Goal: Task Accomplishment & Management: Manage account settings

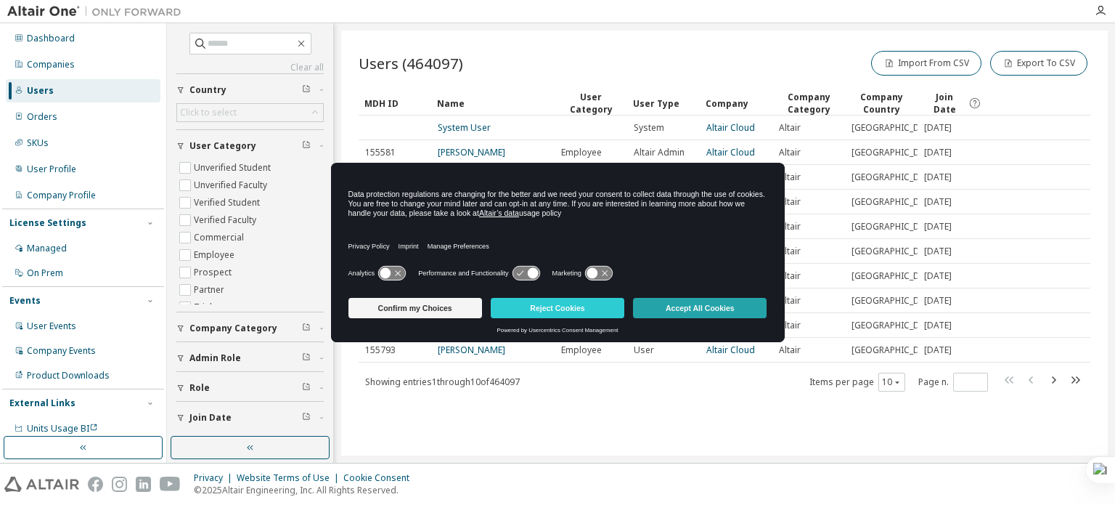
click at [682, 307] on button "Accept All Cookies" at bounding box center [700, 308] width 134 height 20
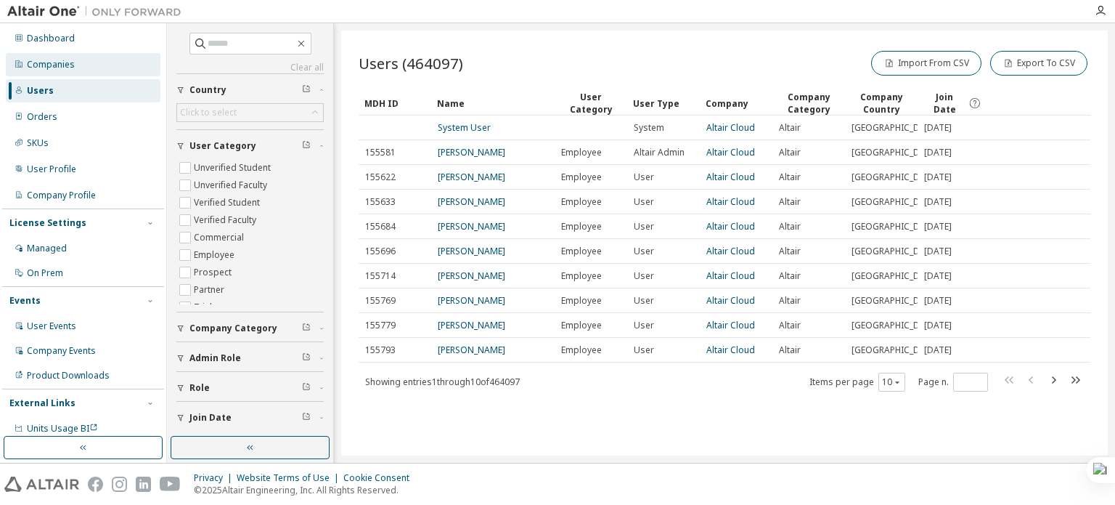
click at [129, 70] on div "Companies" at bounding box center [83, 64] width 155 height 23
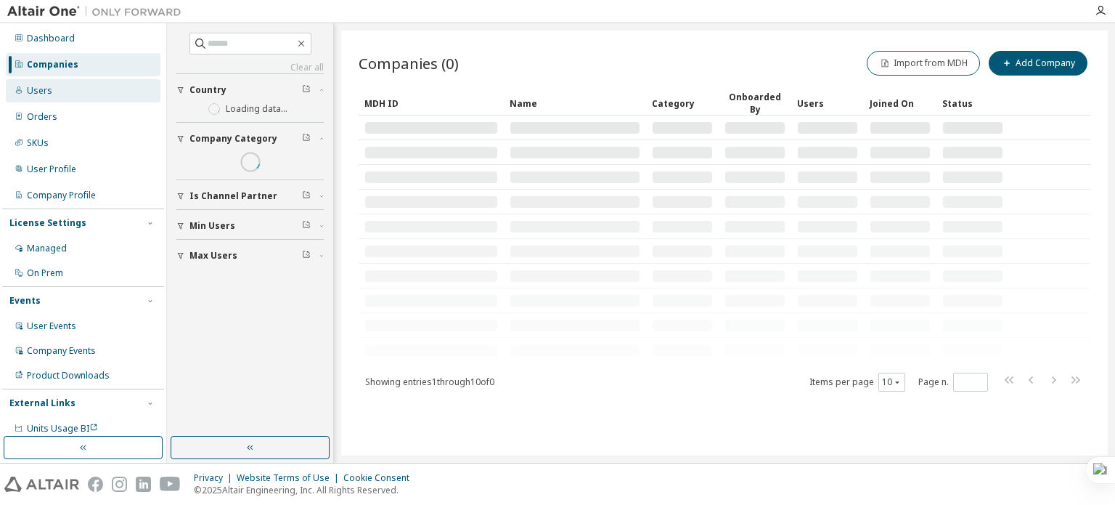
click at [128, 97] on div "Users" at bounding box center [83, 90] width 155 height 23
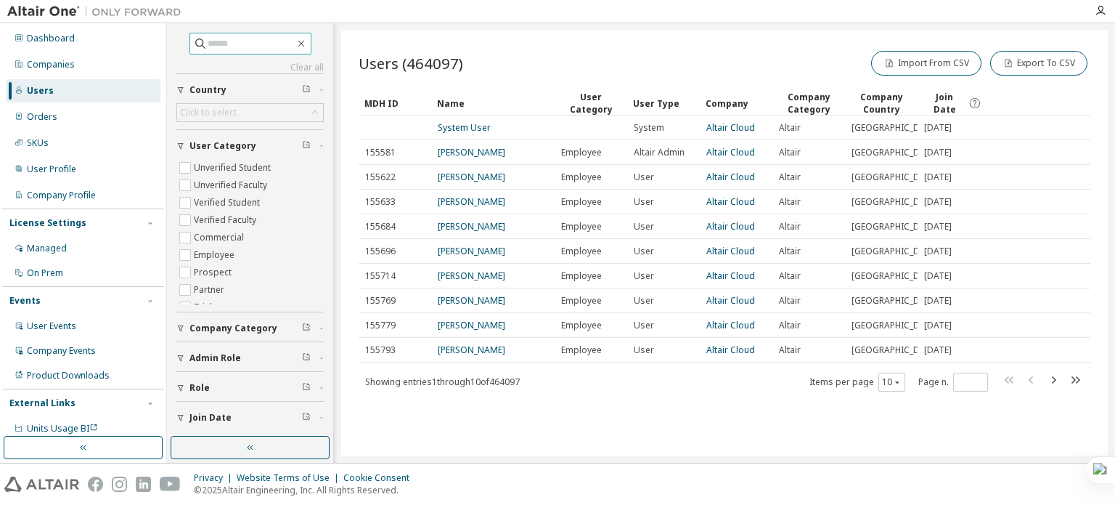
click at [234, 40] on input "text" at bounding box center [251, 43] width 87 height 15
click at [267, 39] on input "text" at bounding box center [251, 43] width 87 height 15
paste input "**********"
type input "**********"
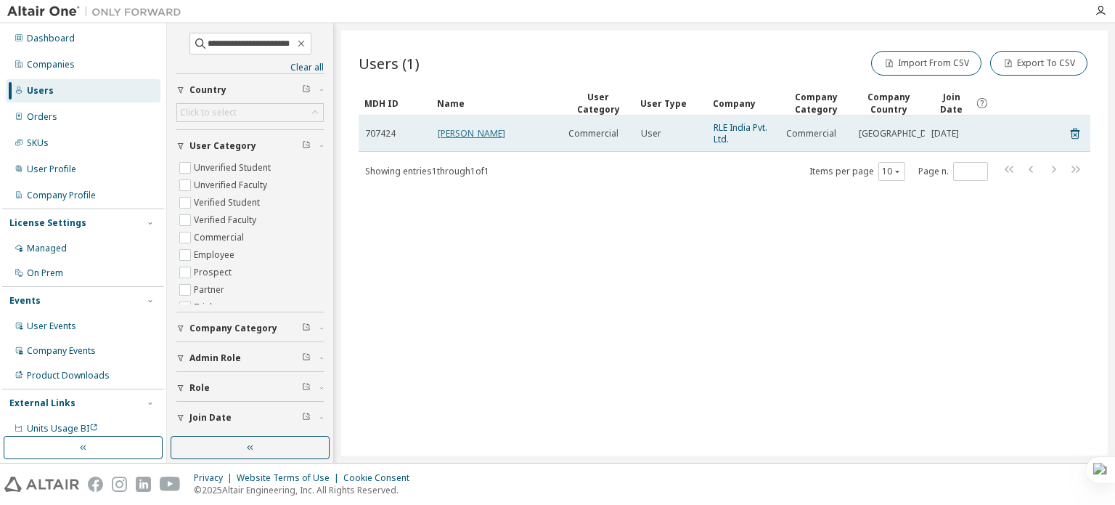
click at [465, 133] on link "[PERSON_NAME]" at bounding box center [472, 133] width 68 height 12
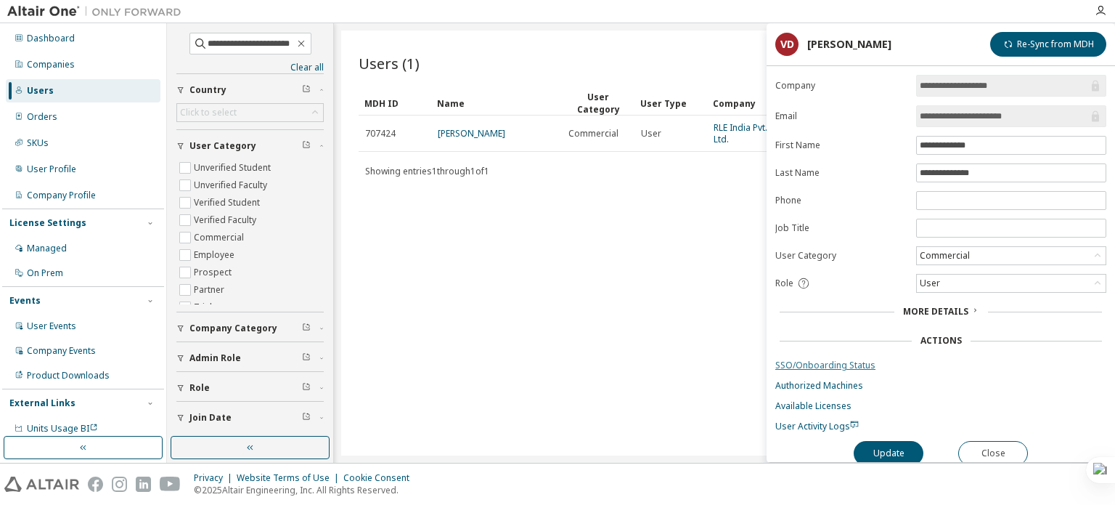
click at [838, 360] on link "SSO/Onboarding Status" at bounding box center [940, 365] width 331 height 12
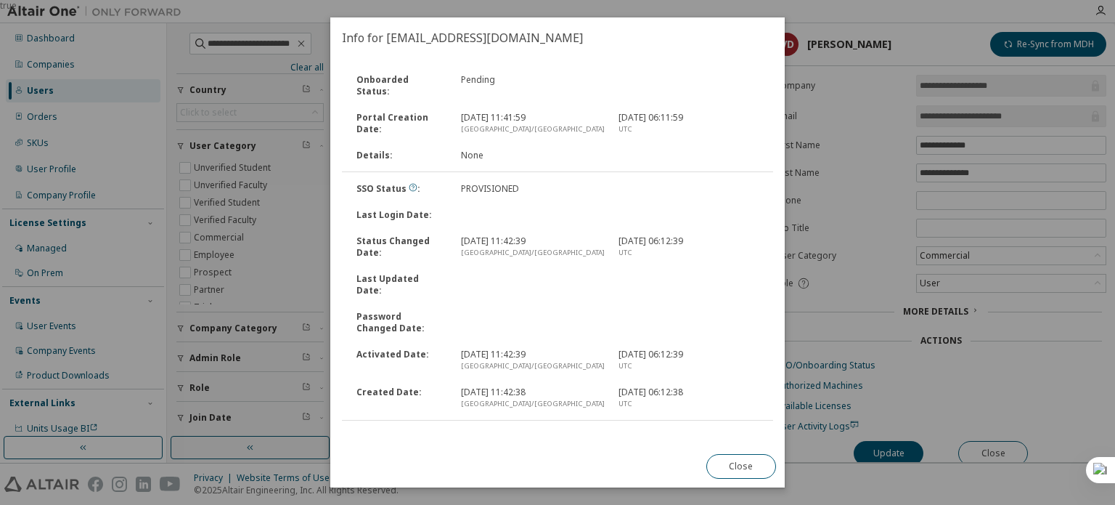
click at [411, 432] on link "Send Onboarding Email" at bounding box center [391, 438] width 99 height 12
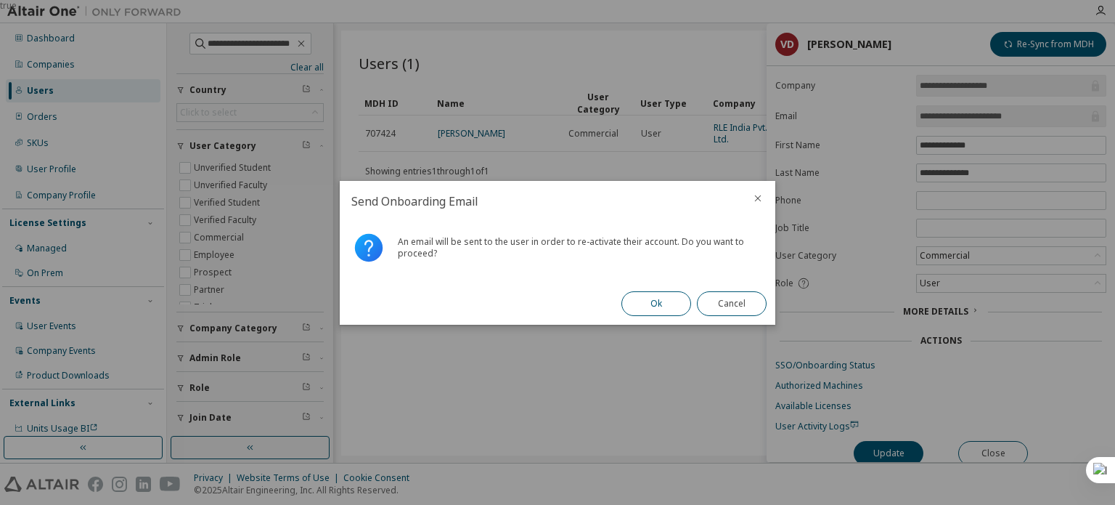
click at [652, 291] on button "Ok" at bounding box center [656, 303] width 70 height 25
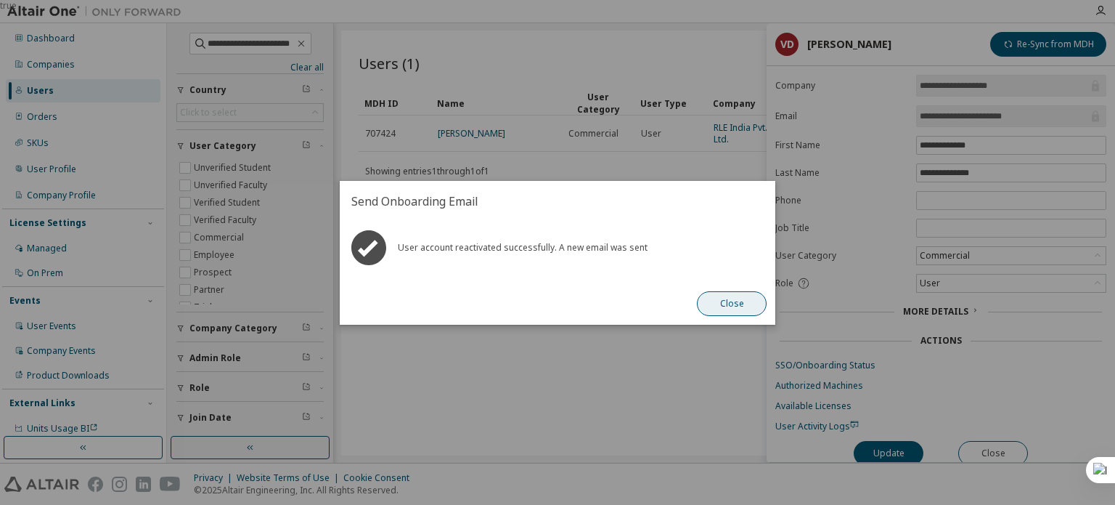
click at [718, 301] on button "Close" at bounding box center [732, 303] width 70 height 25
